Goal: Find specific page/section: Find specific page/section

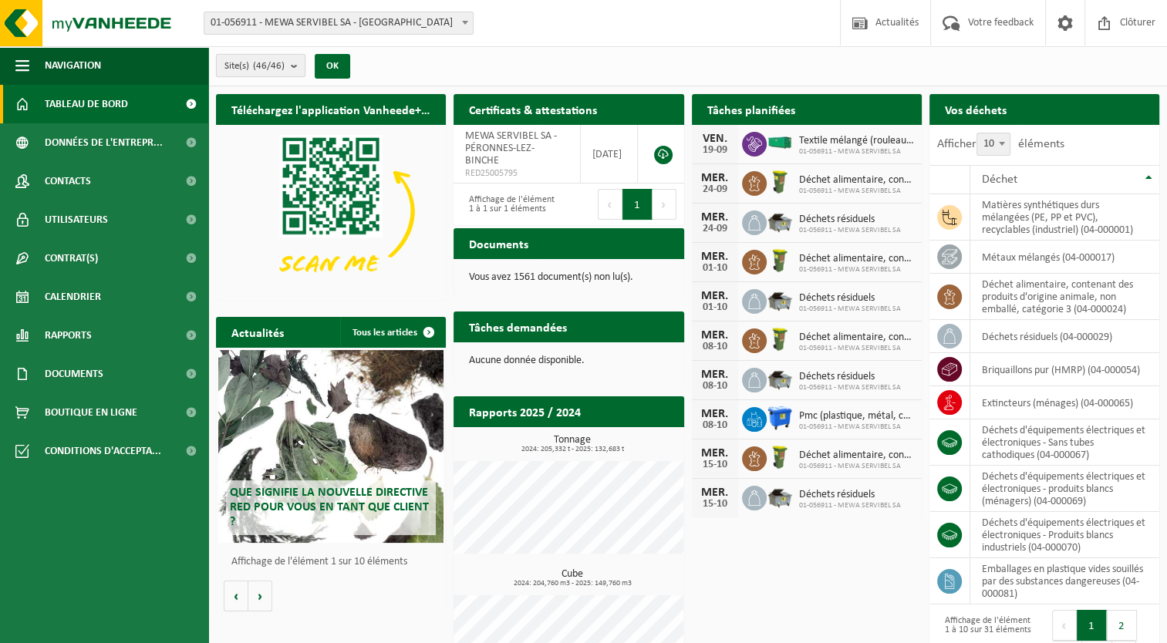
click at [290, 61] on button "Site(s) (46/46)" at bounding box center [260, 65] width 89 height 23
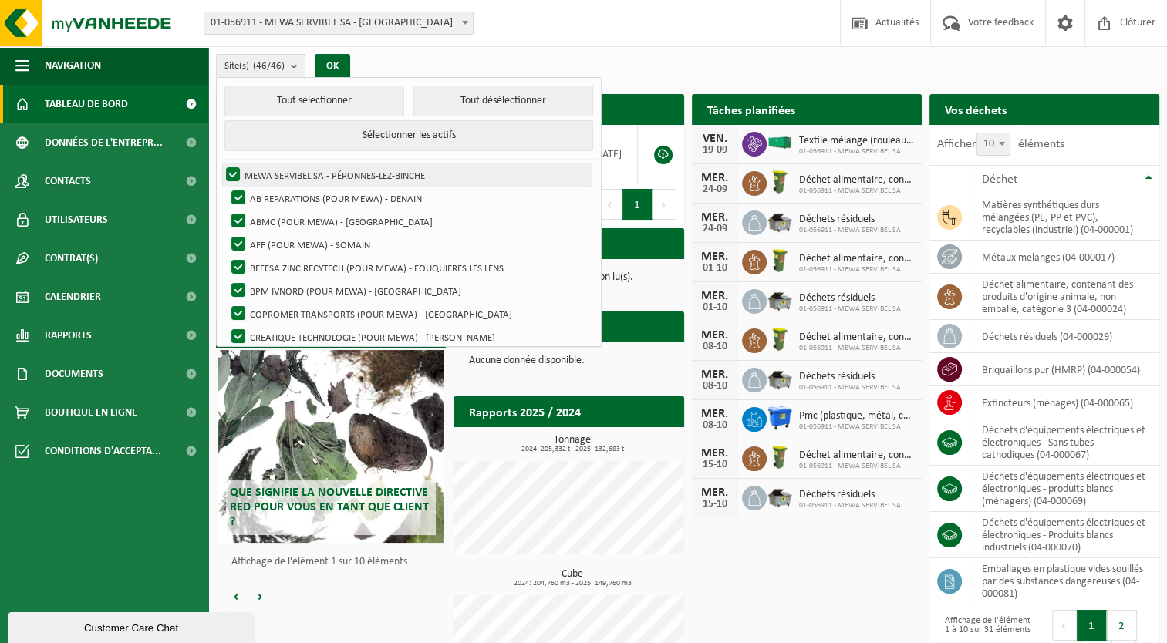
click at [228, 171] on label "MEWA SERVIBEL SA - PÉRONNES-LEZ-BINCHE" at bounding box center [407, 175] width 369 height 23
click at [221, 164] on input "MEWA SERVIBEL SA - PÉRONNES-LEZ-BINCHE" at bounding box center [220, 163] width 1 height 1
checkbox input "false"
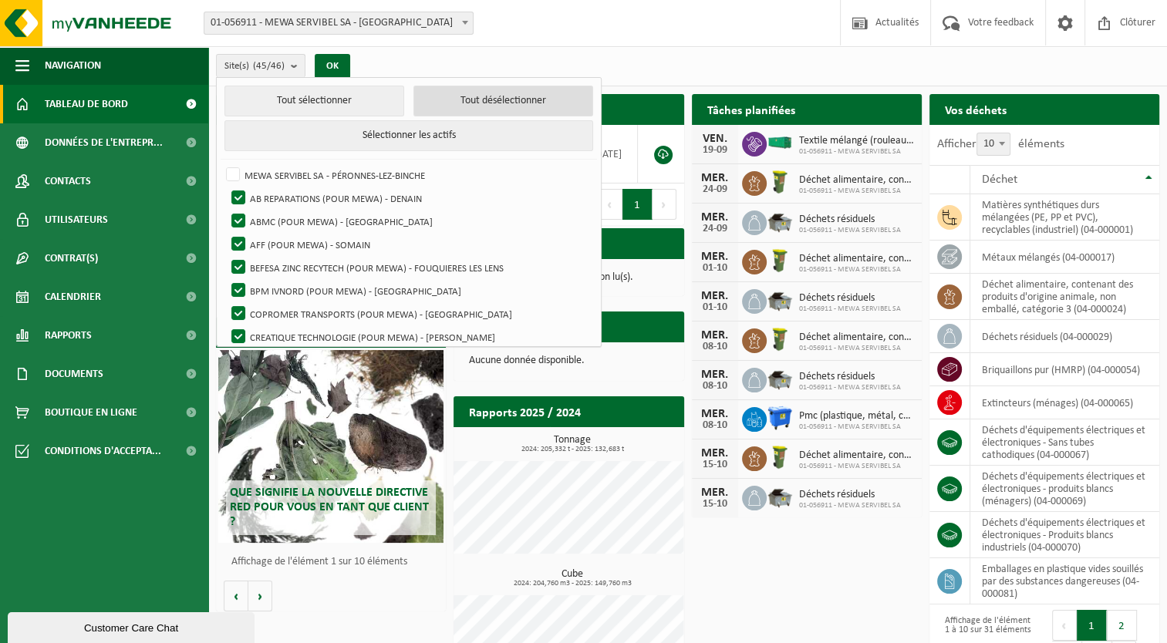
click at [447, 100] on button "Tout désélectionner" at bounding box center [503, 101] width 180 height 31
checkbox input "false"
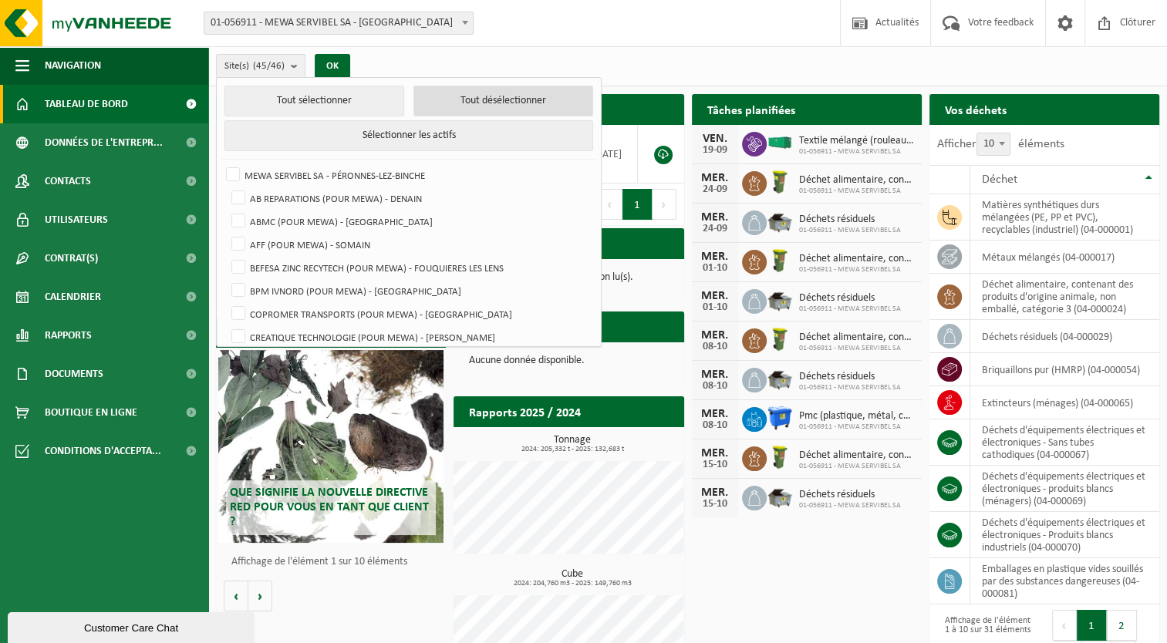
checkbox input "false"
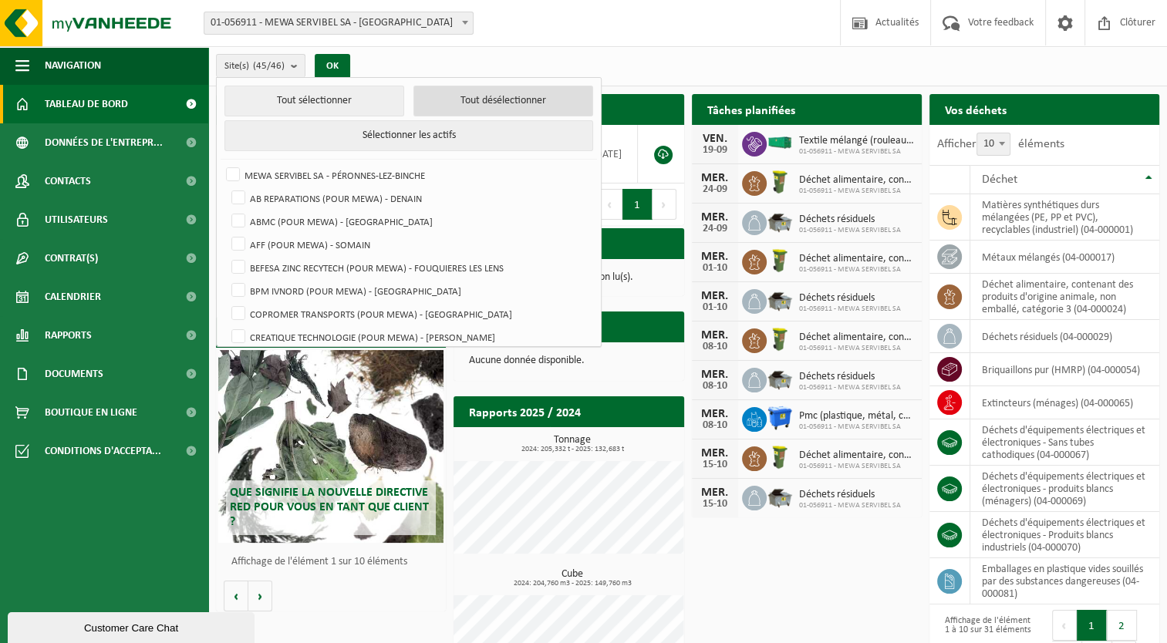
checkbox input "false"
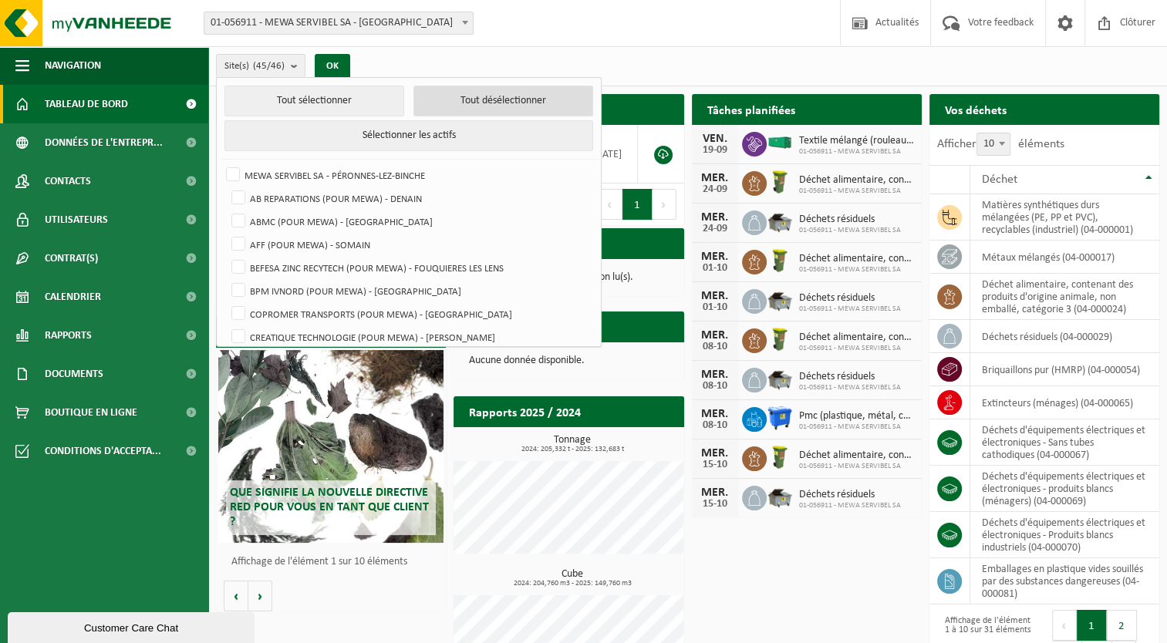
checkbox input "false"
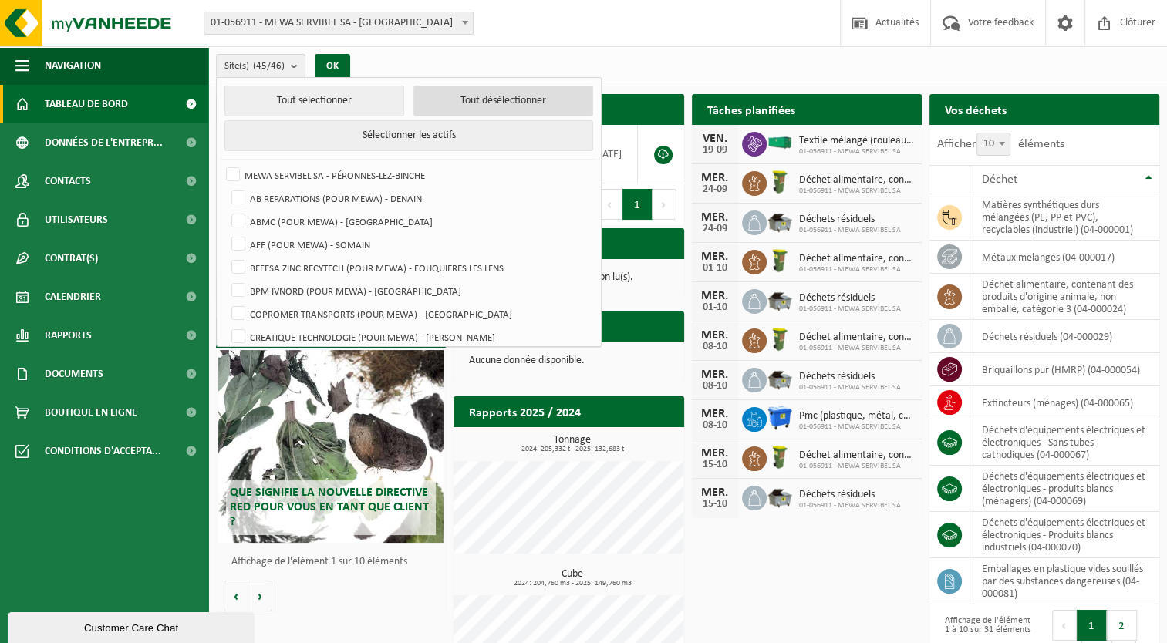
checkbox input "false"
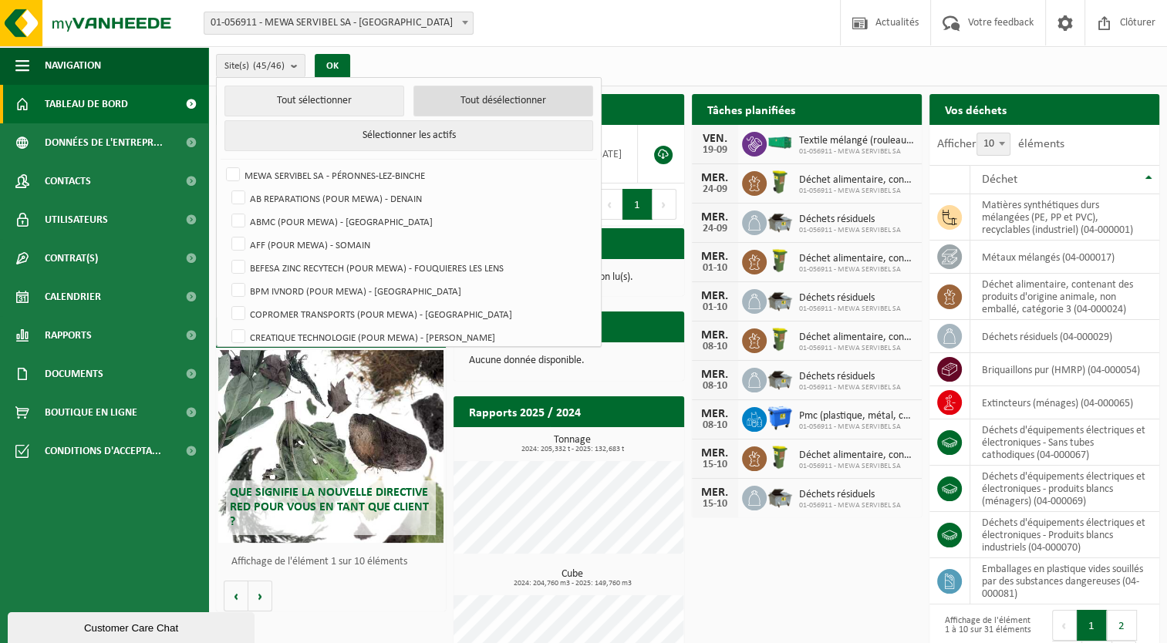
checkbox input "false"
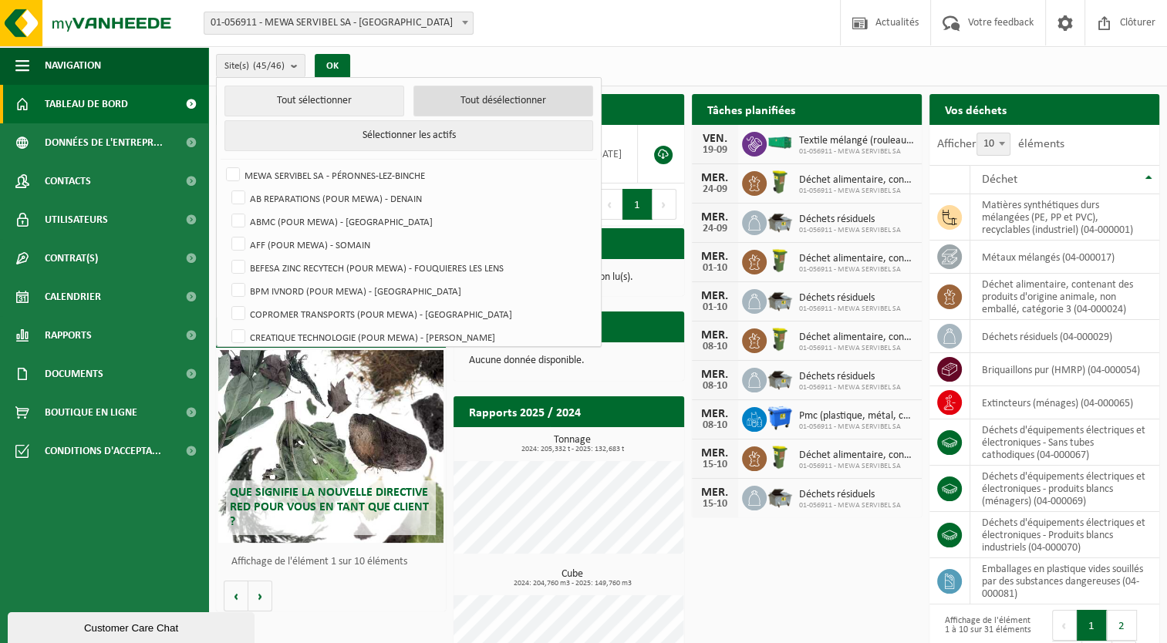
checkbox input "false"
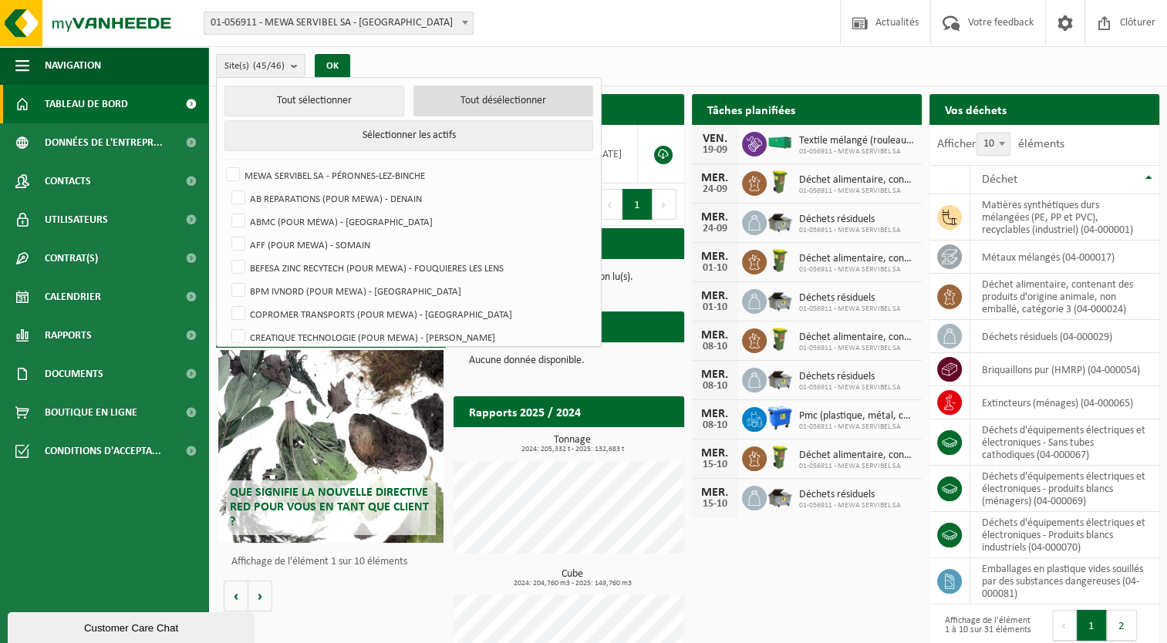
checkbox input "false"
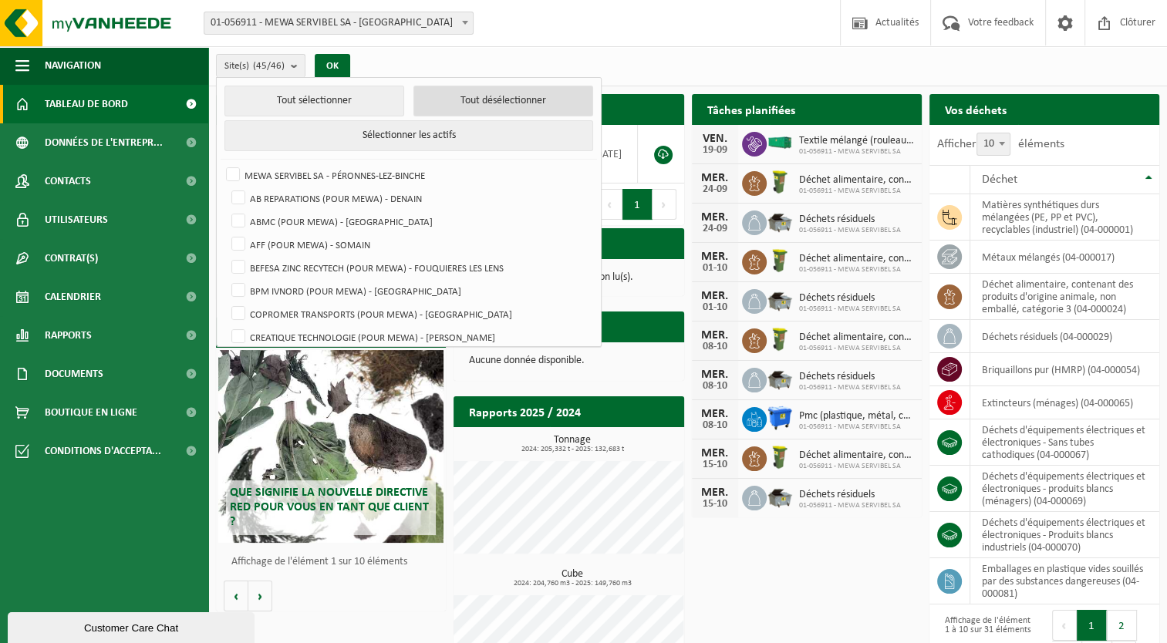
checkbox input "false"
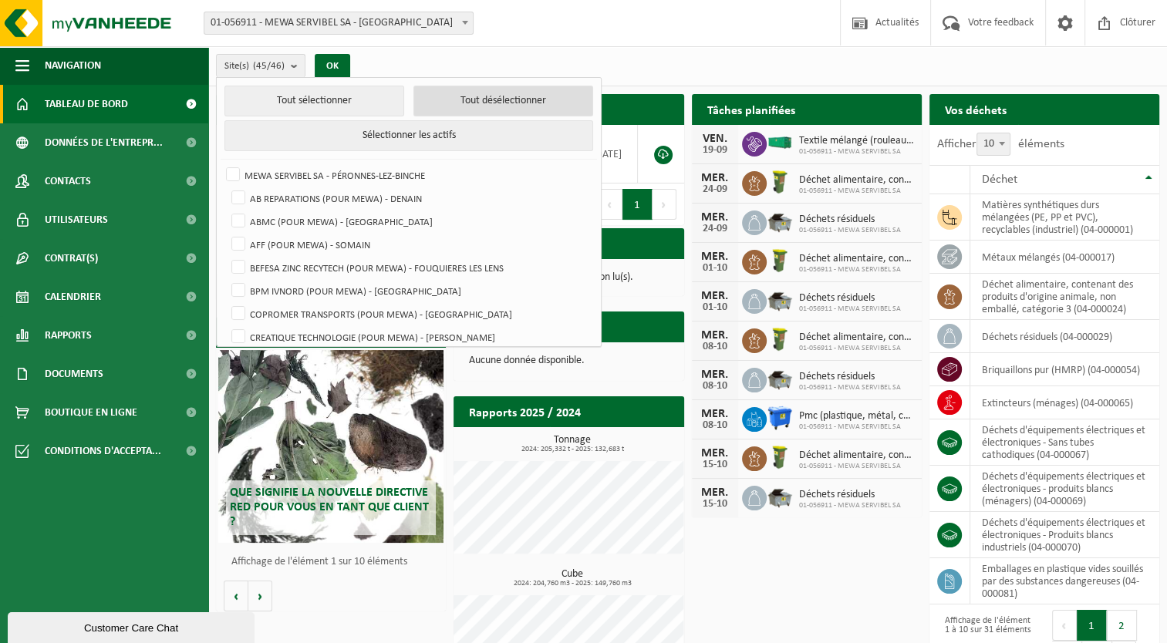
checkbox input "false"
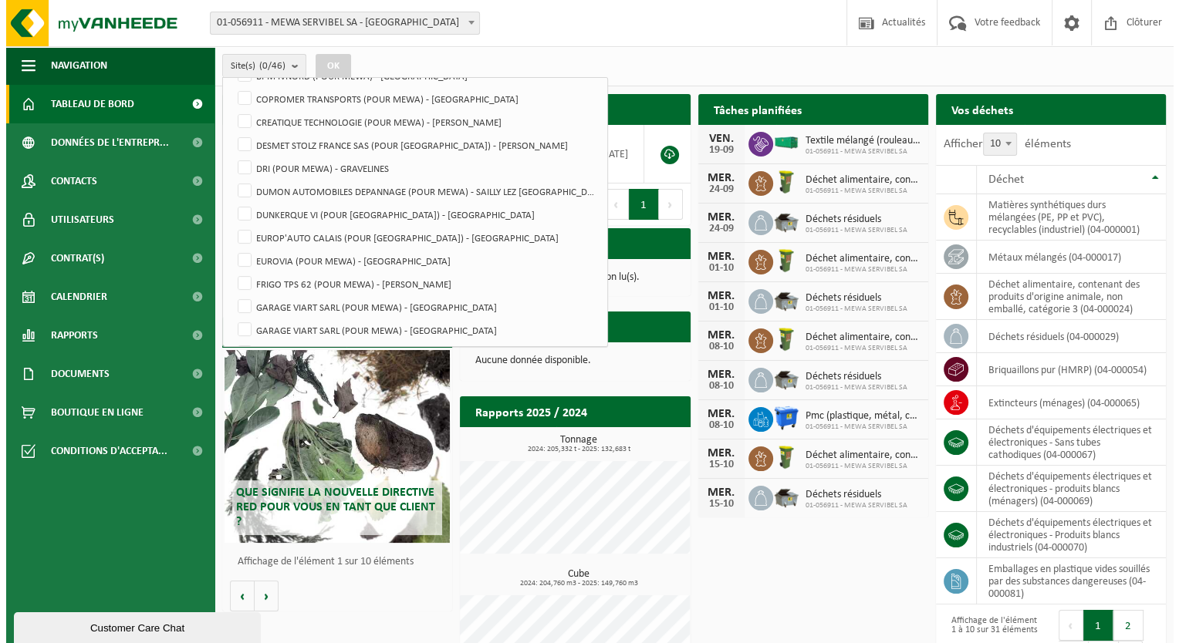
scroll to position [218, 0]
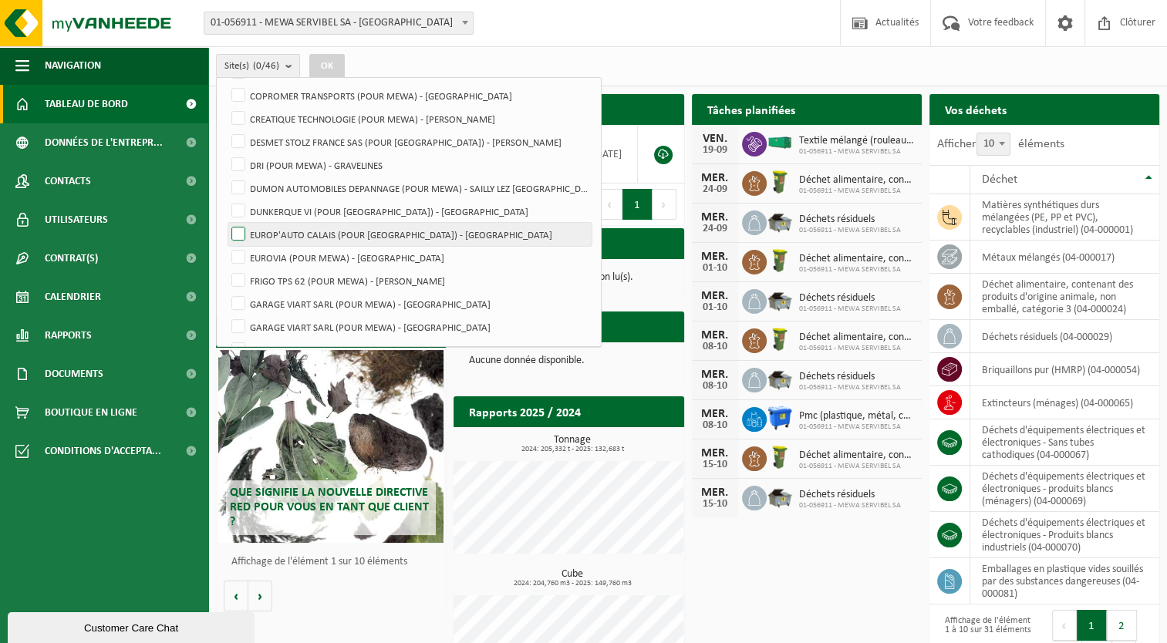
click at [245, 236] on label "EUROP'AUTO CALAIS (POUR [GEOGRAPHIC_DATA]) - [GEOGRAPHIC_DATA]" at bounding box center [409, 234] width 363 height 23
click at [226, 223] on input "EUROP'AUTO CALAIS (POUR [GEOGRAPHIC_DATA]) - [GEOGRAPHIC_DATA]" at bounding box center [225, 222] width 1 height 1
checkbox input "true"
click at [336, 65] on button "OK" at bounding box center [326, 66] width 35 height 25
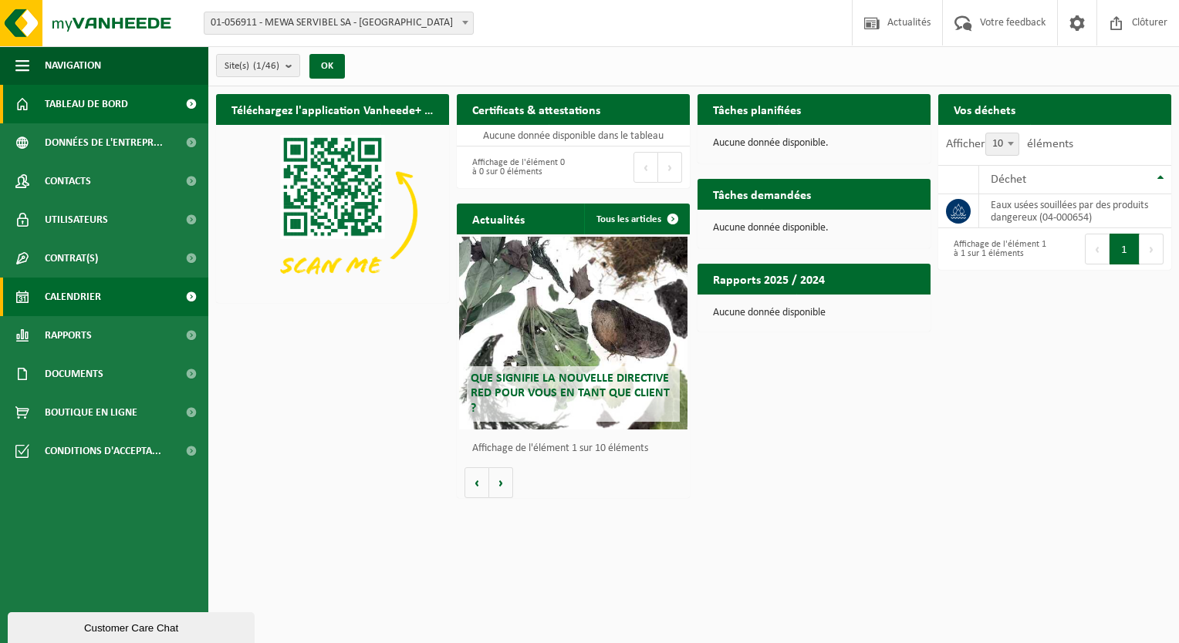
click at [89, 298] on span "Calendrier" at bounding box center [73, 297] width 56 height 39
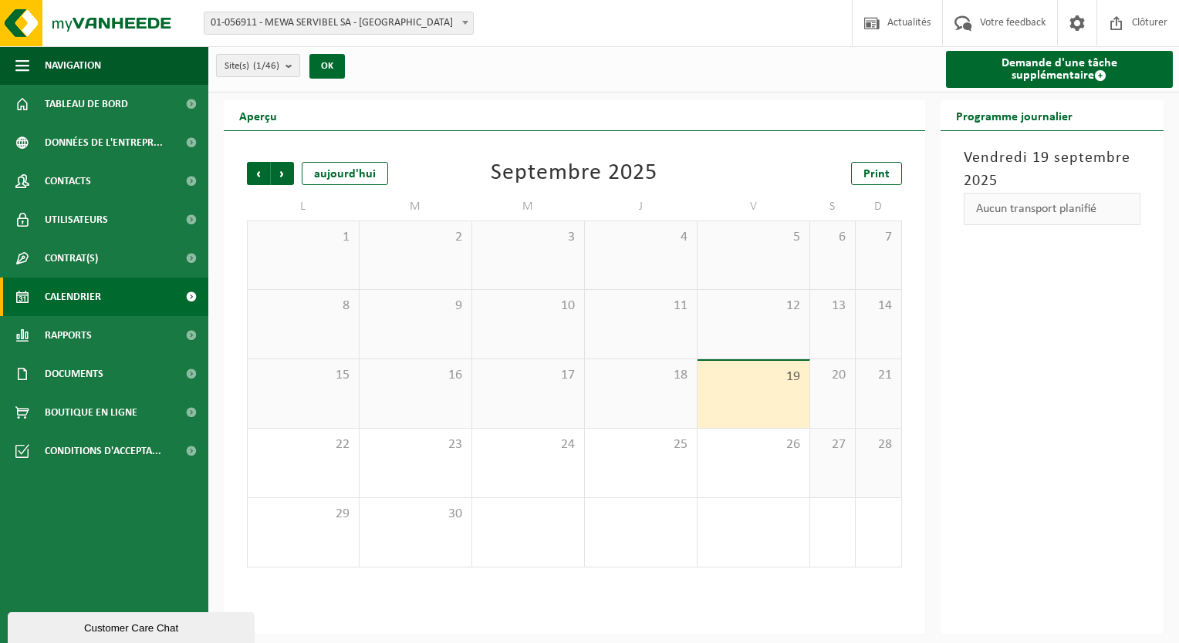
click at [290, 68] on b "submit" at bounding box center [292, 66] width 14 height 22
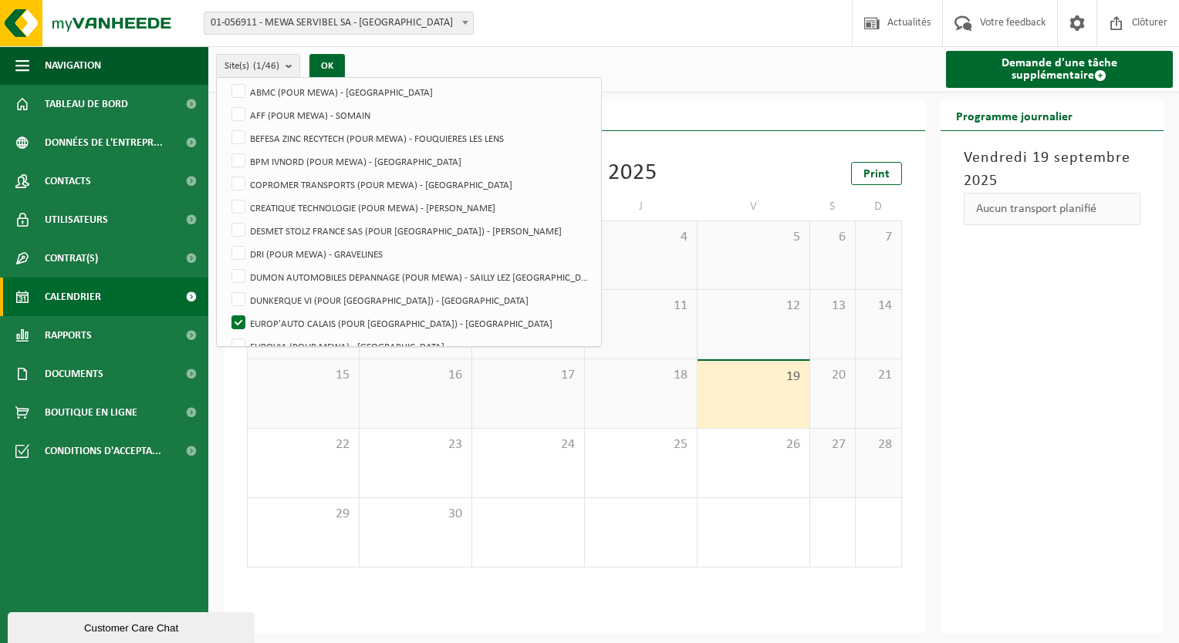
scroll to position [127, 0]
click at [332, 64] on button "OK" at bounding box center [326, 66] width 35 height 25
